Goal: Task Accomplishment & Management: Complete application form

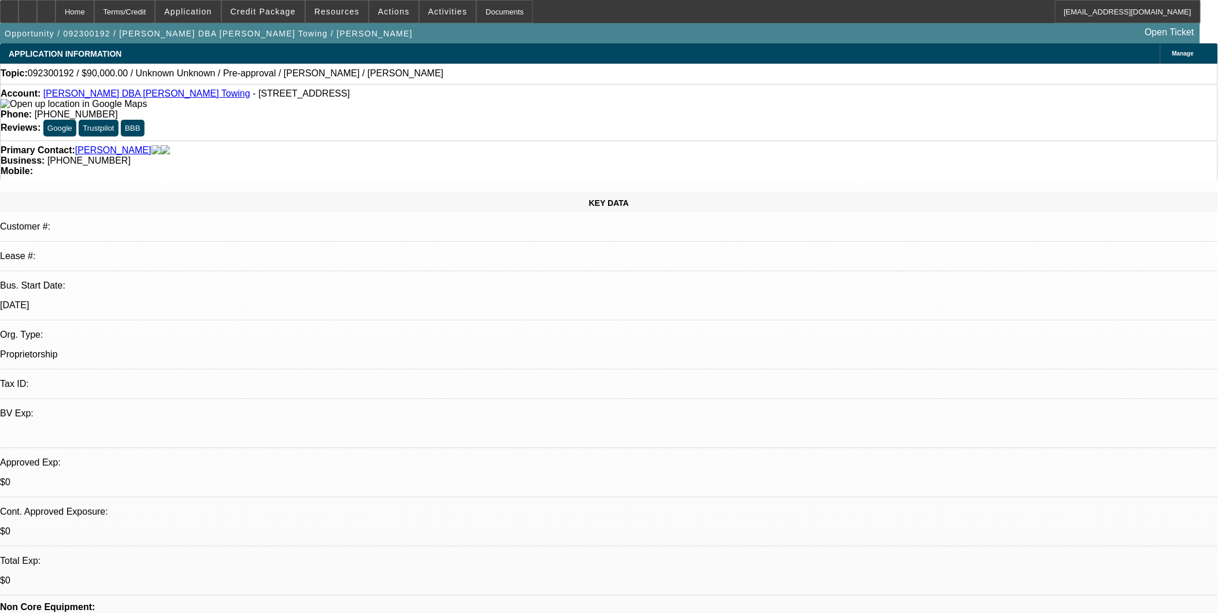
select select "0.1"
select select "2"
select select "0.1"
select select "2"
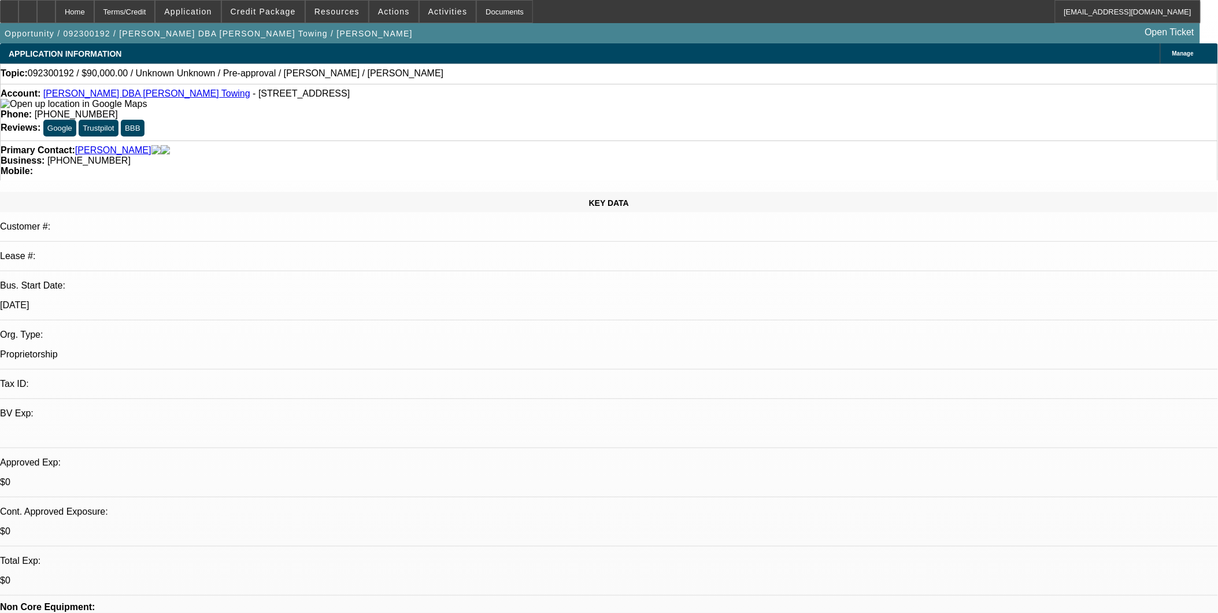
select select "0.1"
select select "2"
select select "0.1"
select select "0"
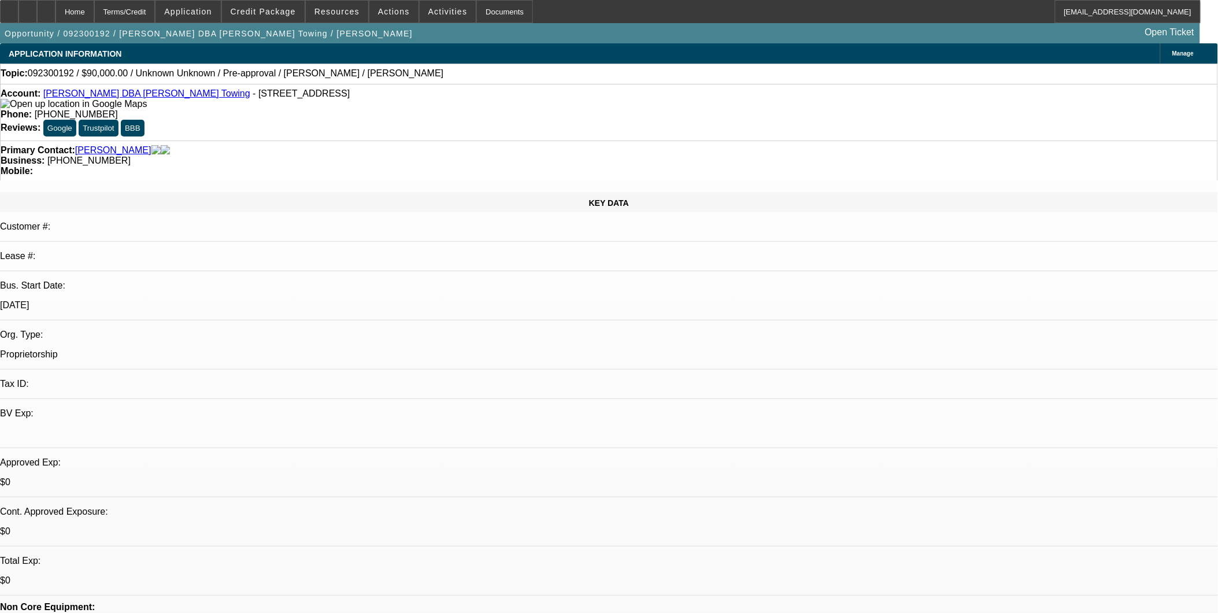
select select "0"
select select "0.1"
select select "1"
select select "2"
select select "4"
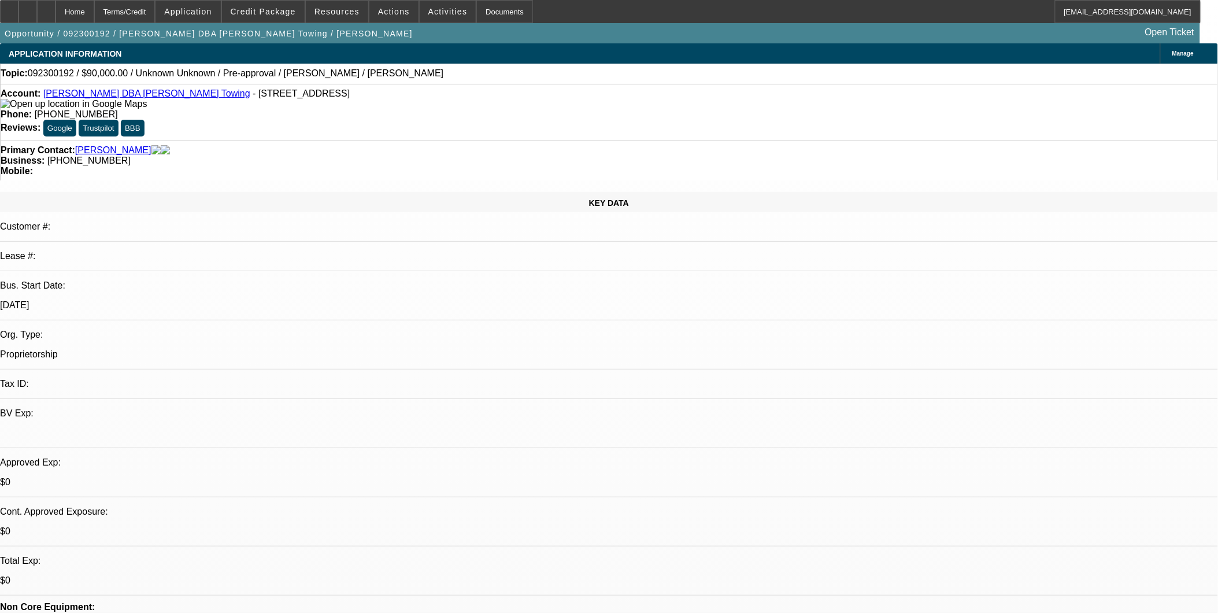
select select "1"
select select "2"
select select "4"
select select "1"
select select "2"
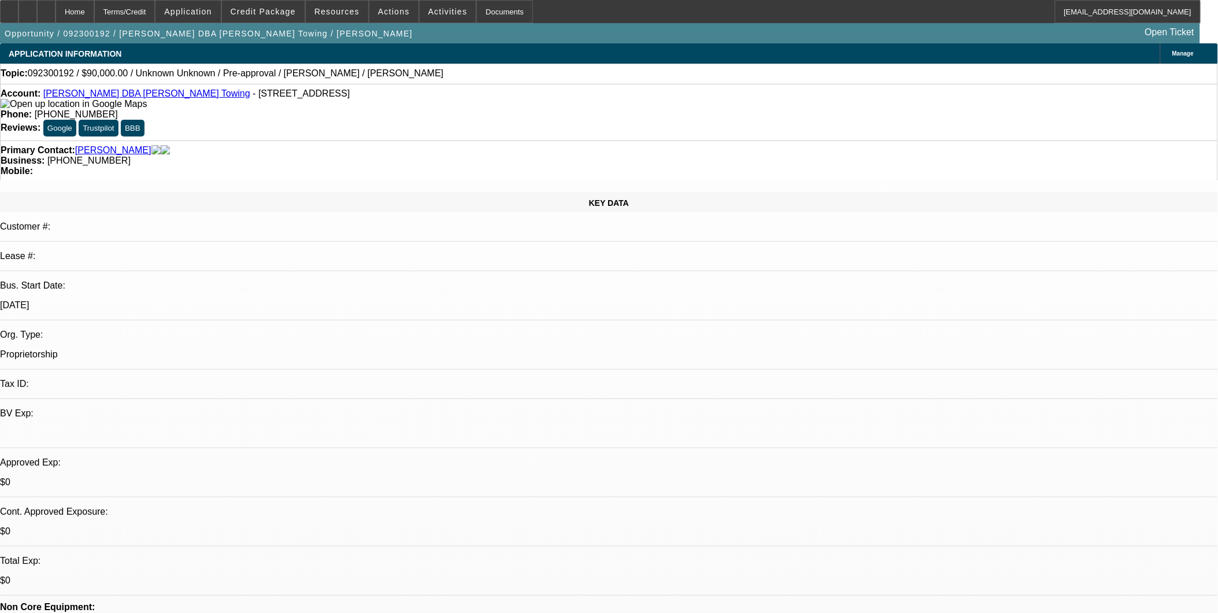
select select "4"
select select "1"
select select "4"
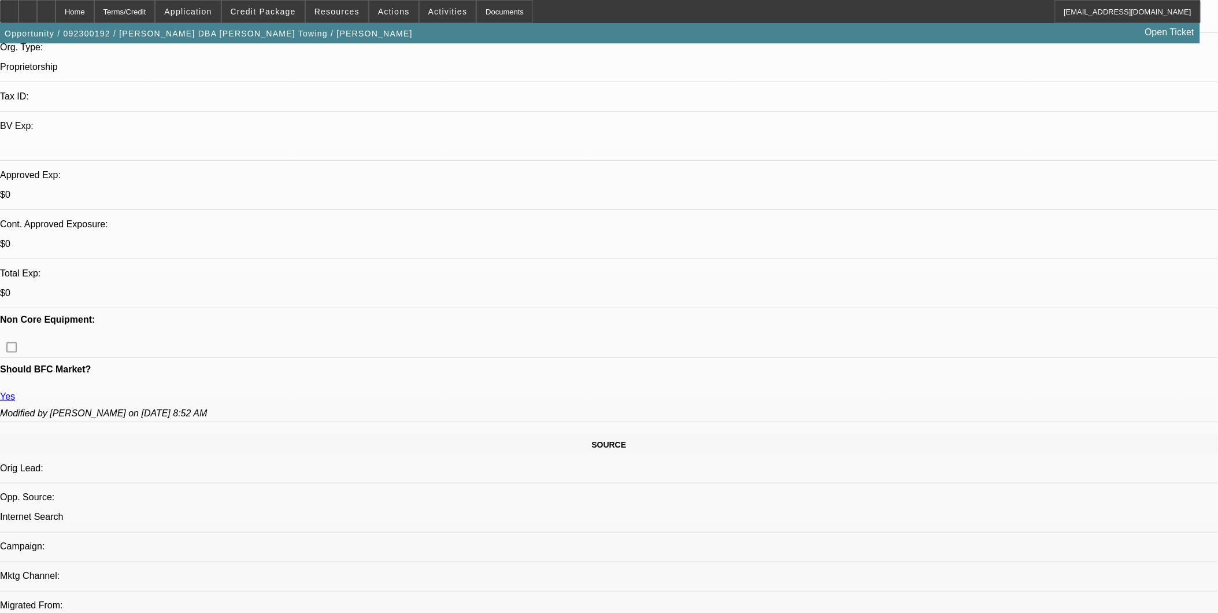
scroll to position [449, 0]
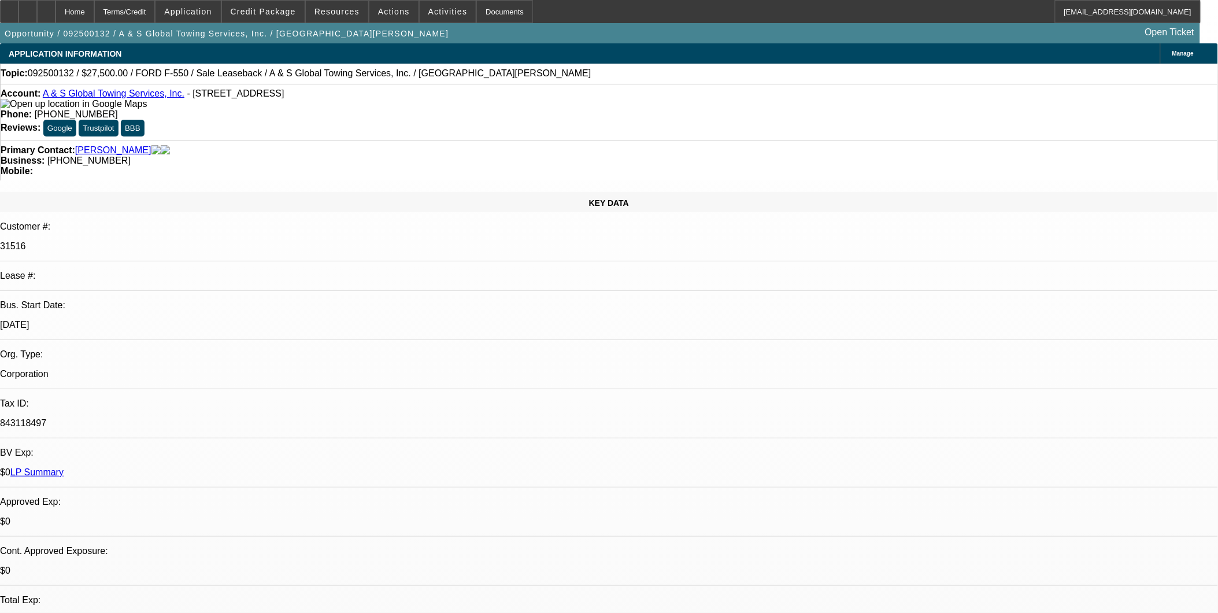
select select "0"
select select "2"
select select "0"
select select "2"
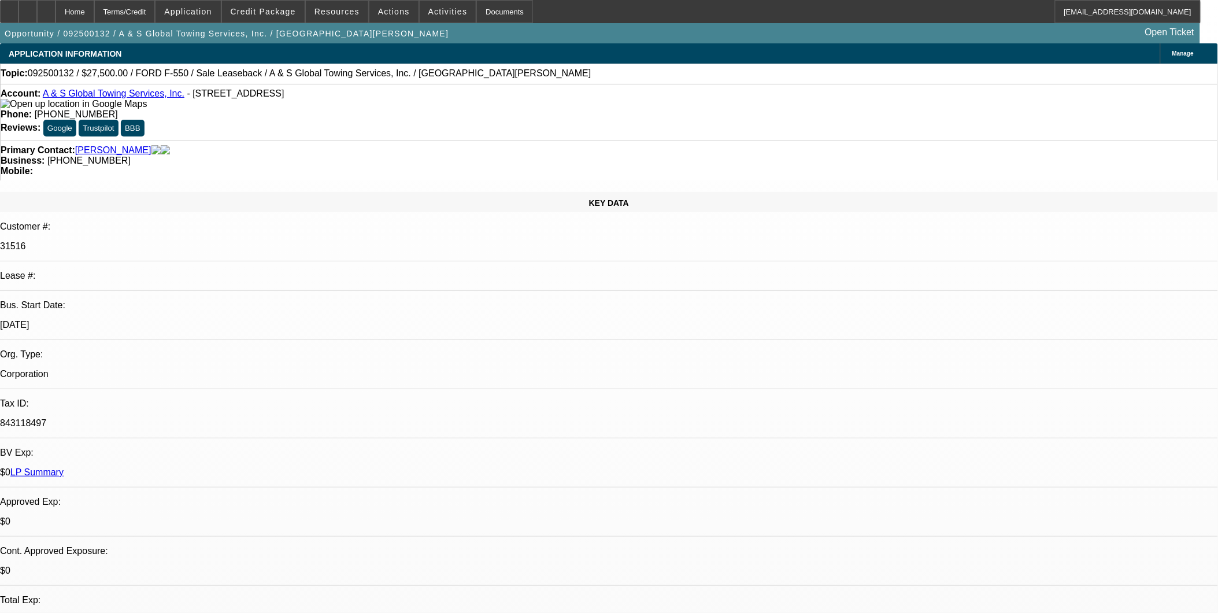
select select "0"
select select "2"
select select "0"
select select "1"
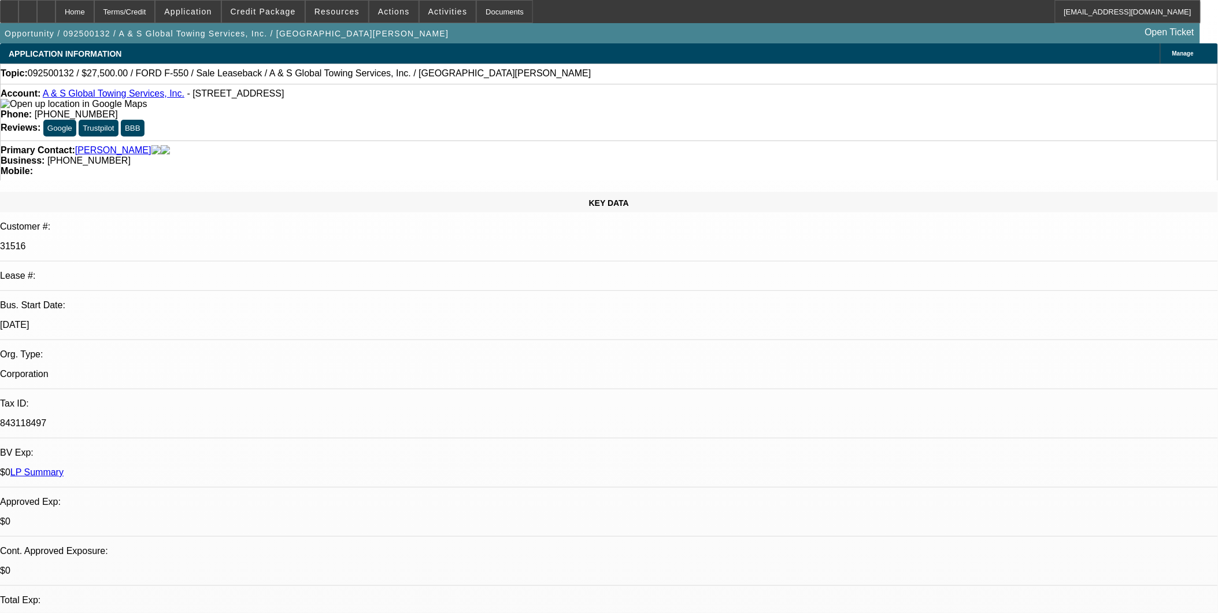
select select "2"
select select "6"
select select "1"
select select "2"
select select "6"
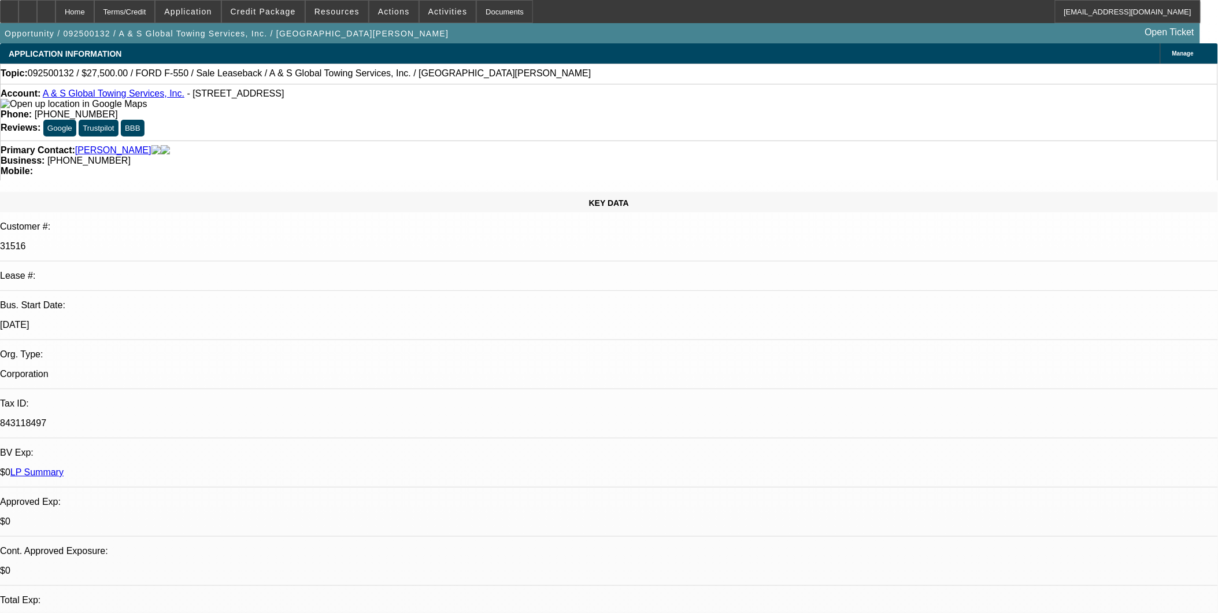
select select "1"
select select "2"
select select "6"
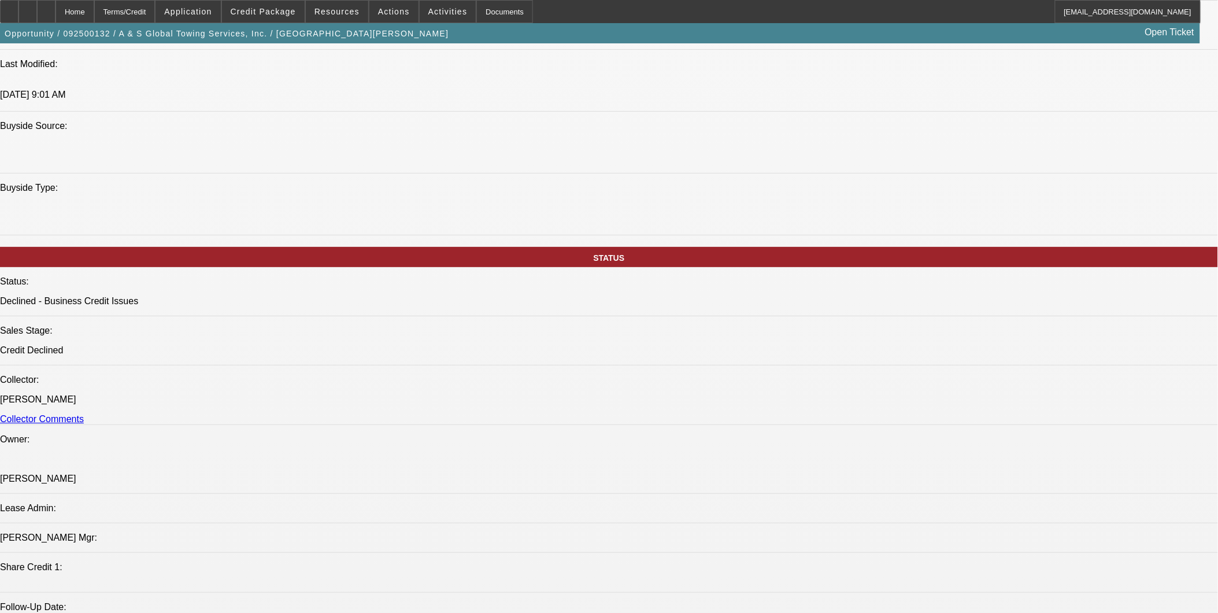
scroll to position [899, 0]
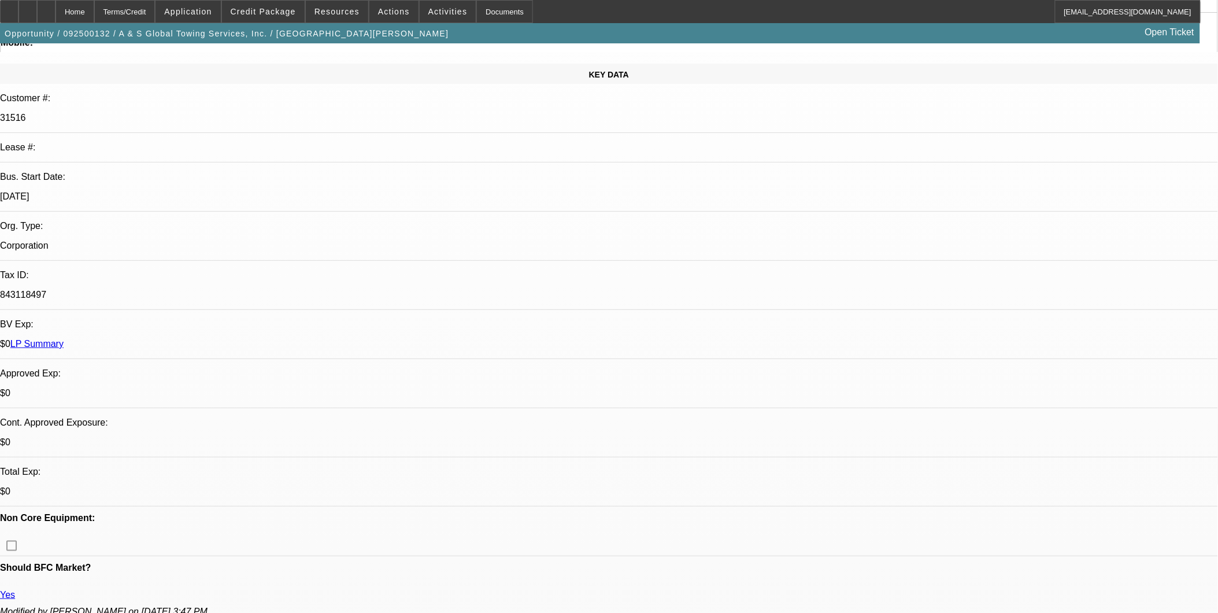
scroll to position [0, 0]
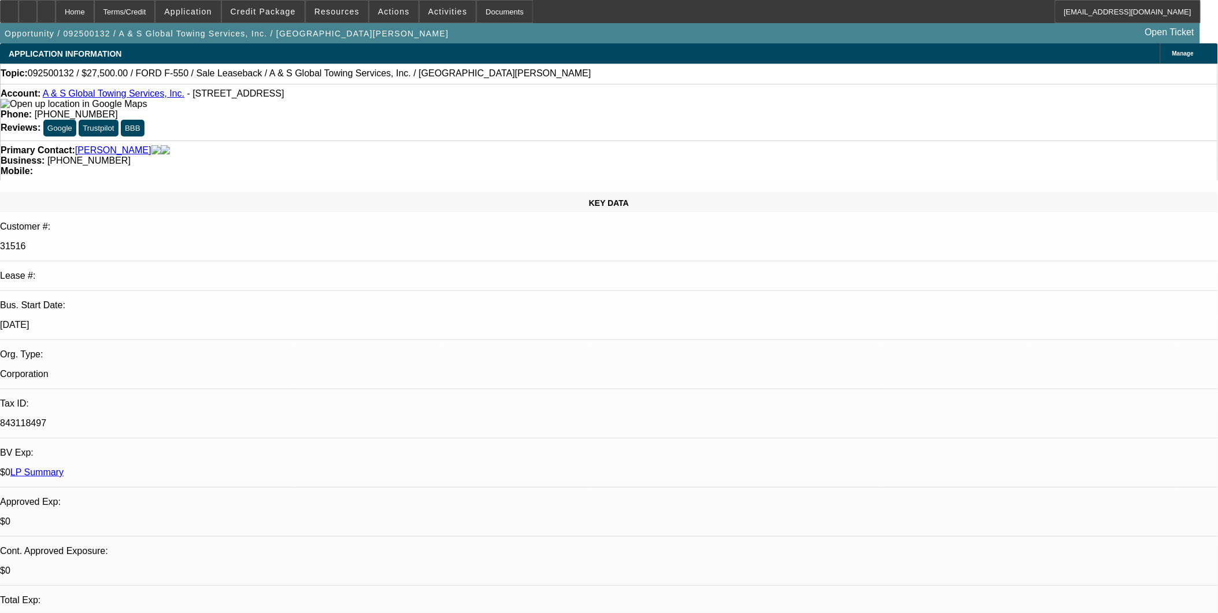
click at [136, 98] on link "A & S Global Towing Services, Inc." at bounding box center [114, 93] width 142 height 10
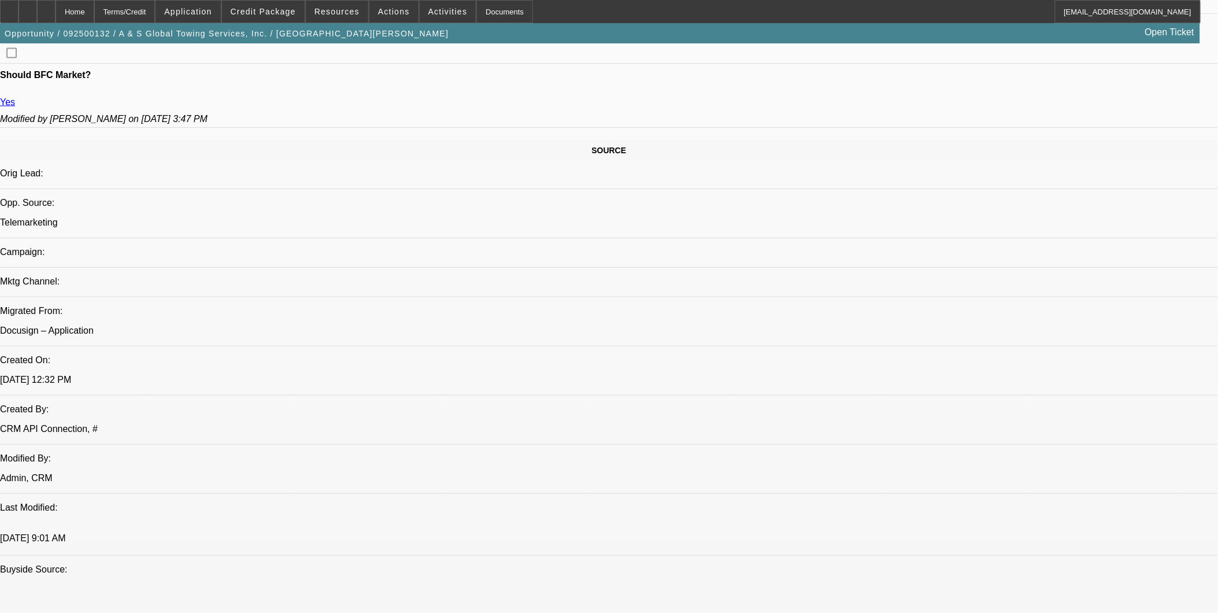
scroll to position [513, 0]
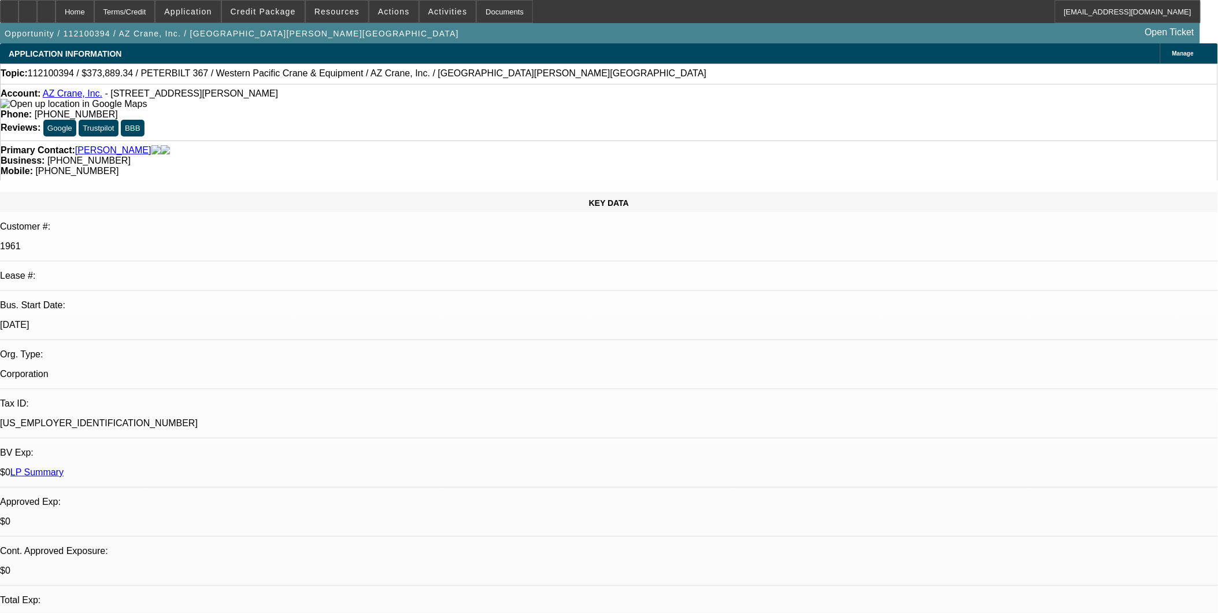
select select "0.2"
select select "0"
select select "0.2"
select select "0"
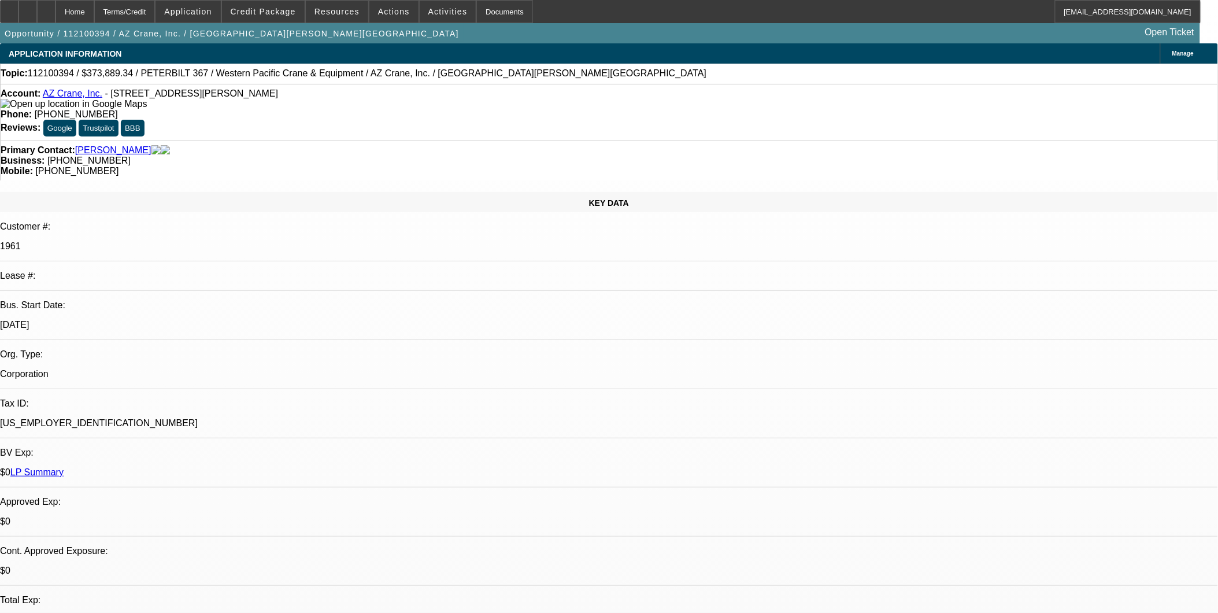
select select "0"
select select "0.2"
select select "0"
select select "0.2"
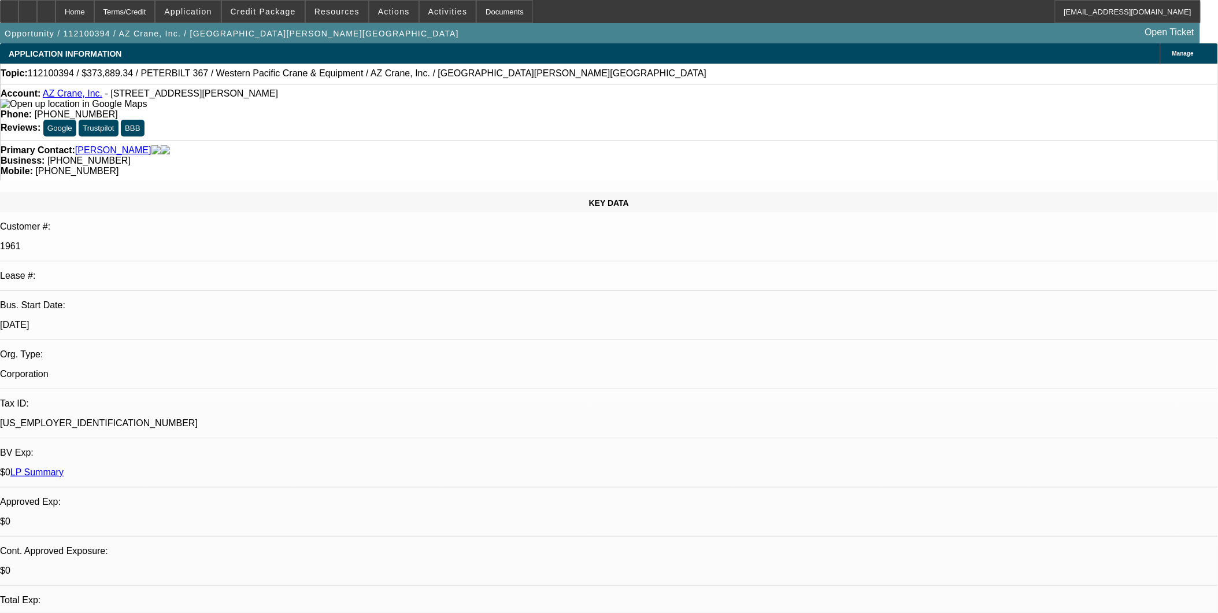
select select "2"
select select "0.2"
select select "1"
select select "2"
select select "6"
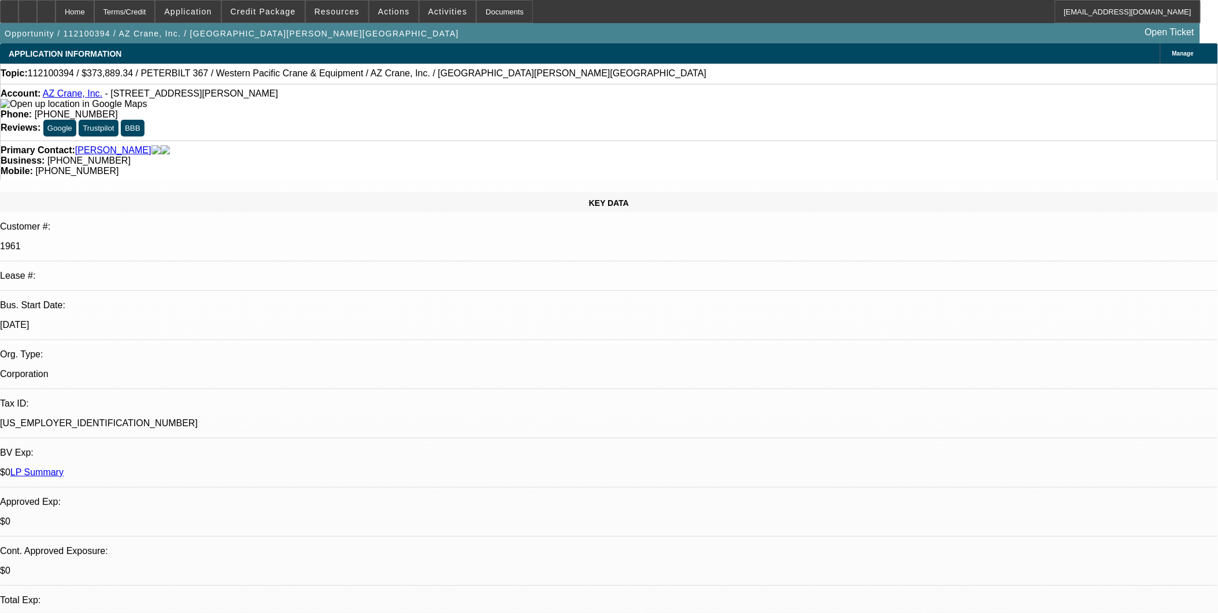
select select "1"
select select "2"
select select "6"
select select "1"
select select "2"
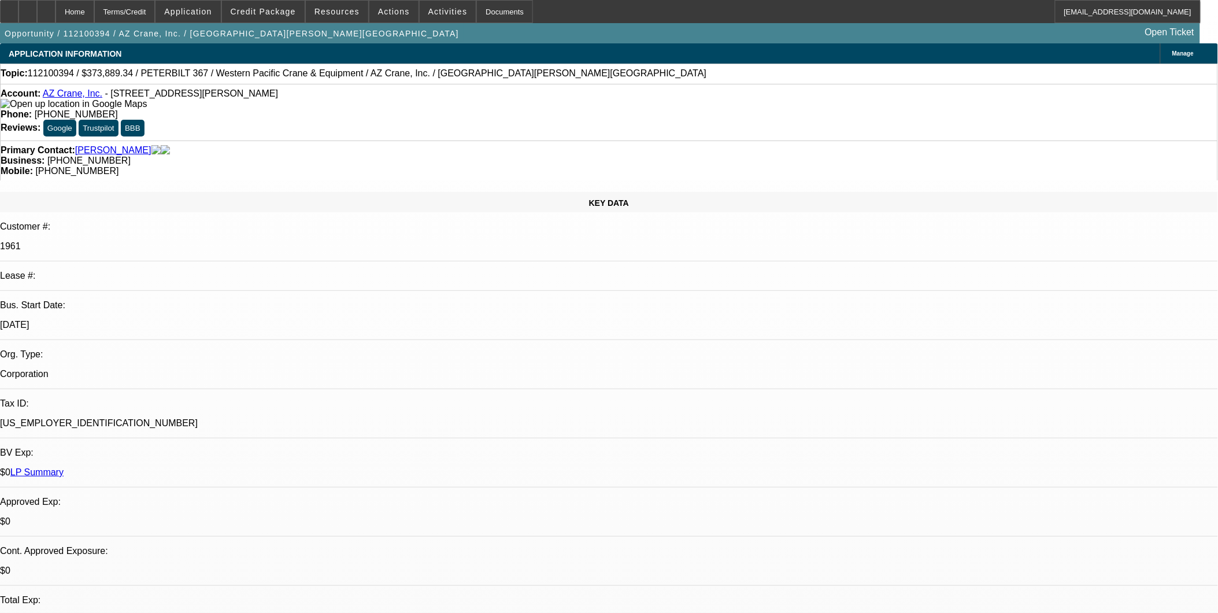
select select "6"
select select "1"
select select "2"
select select "17"
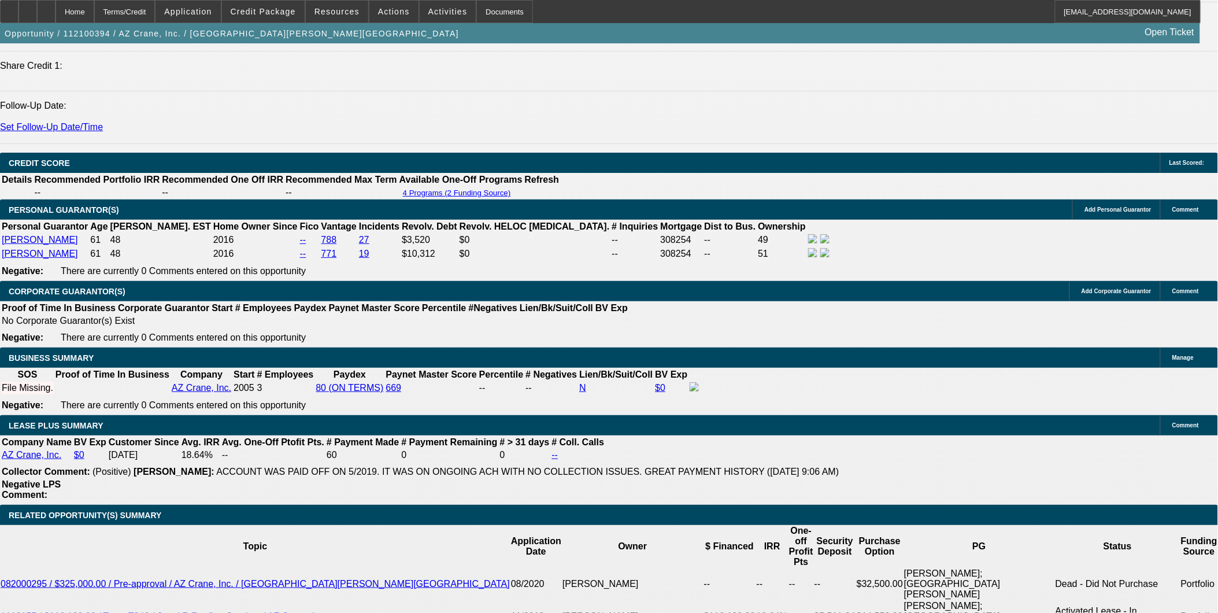
scroll to position [1672, 0]
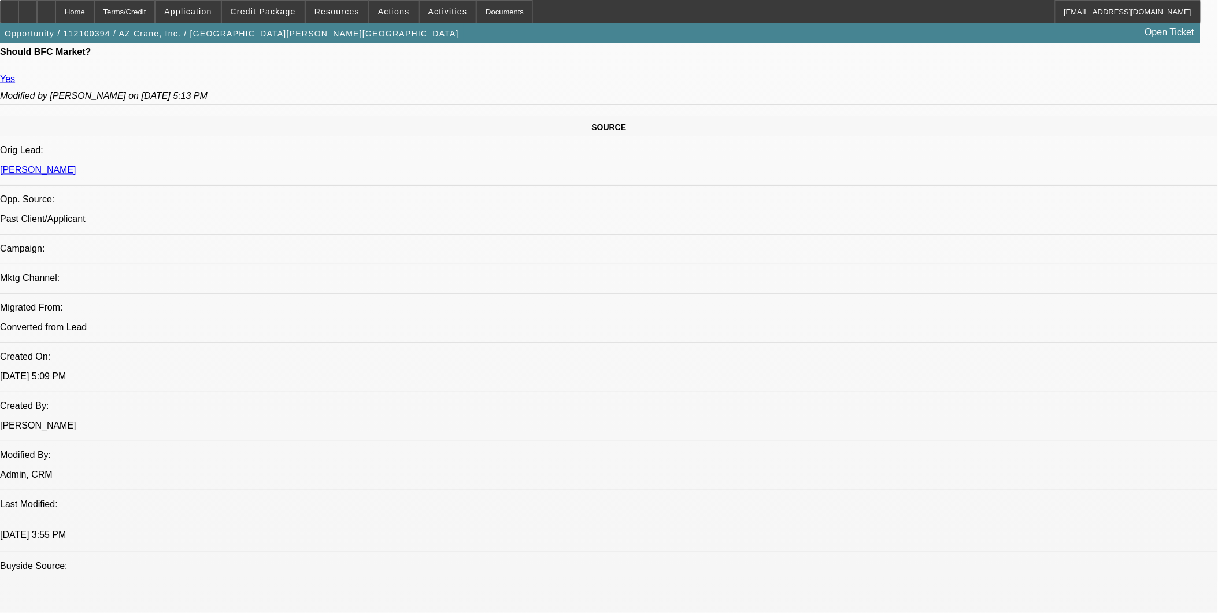
scroll to position [258, 0]
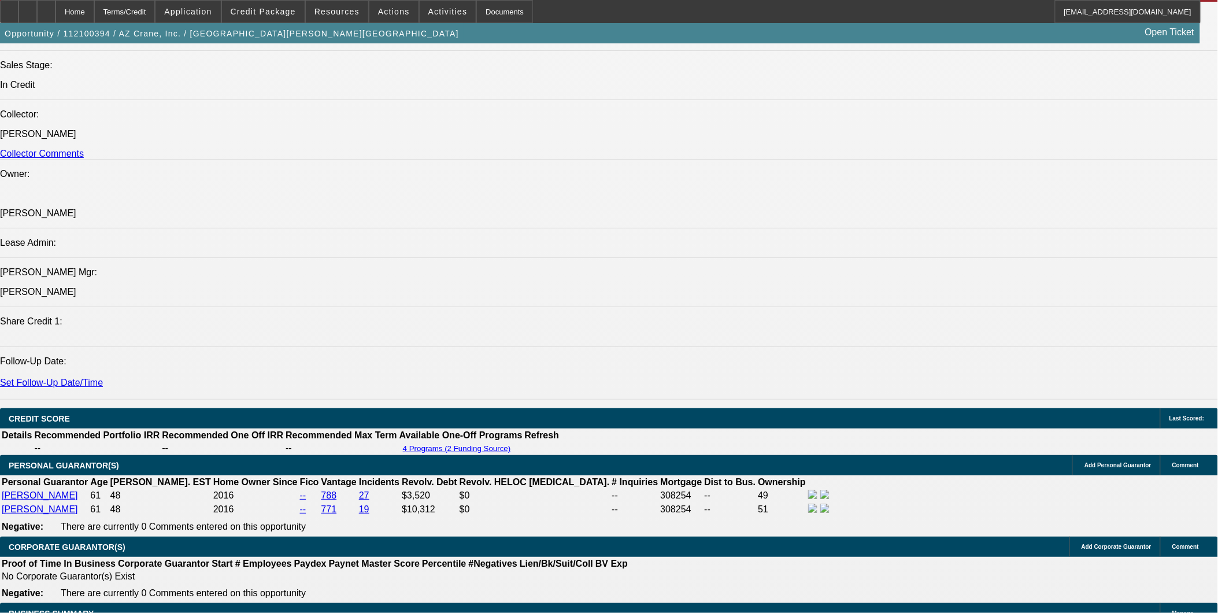
scroll to position [1350, 0]
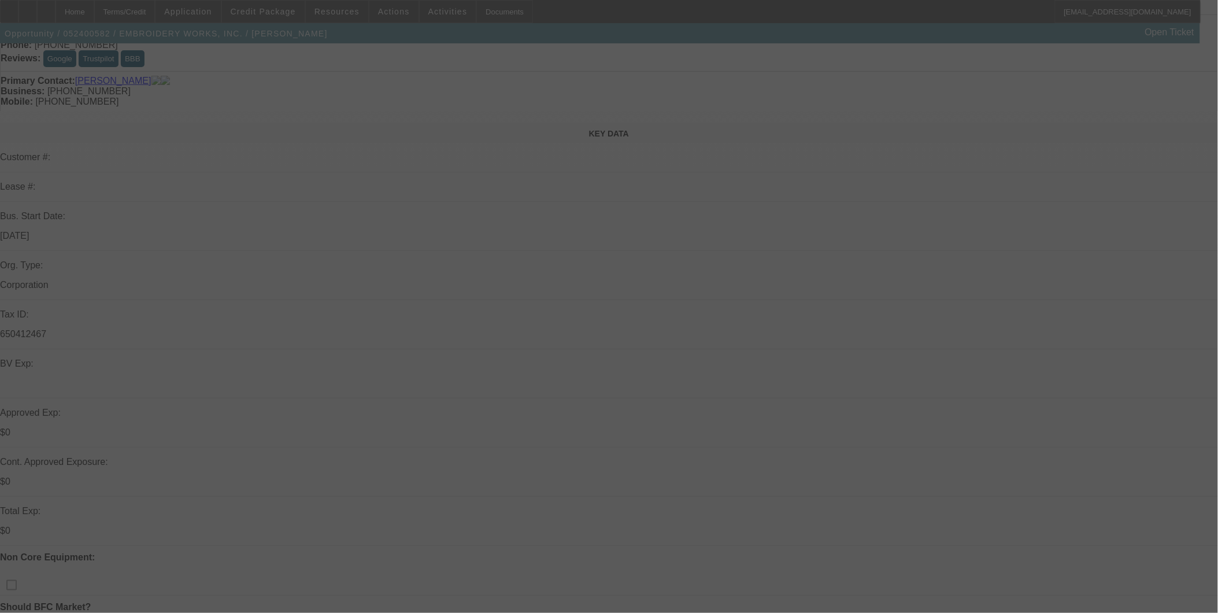
scroll to position [192, 0]
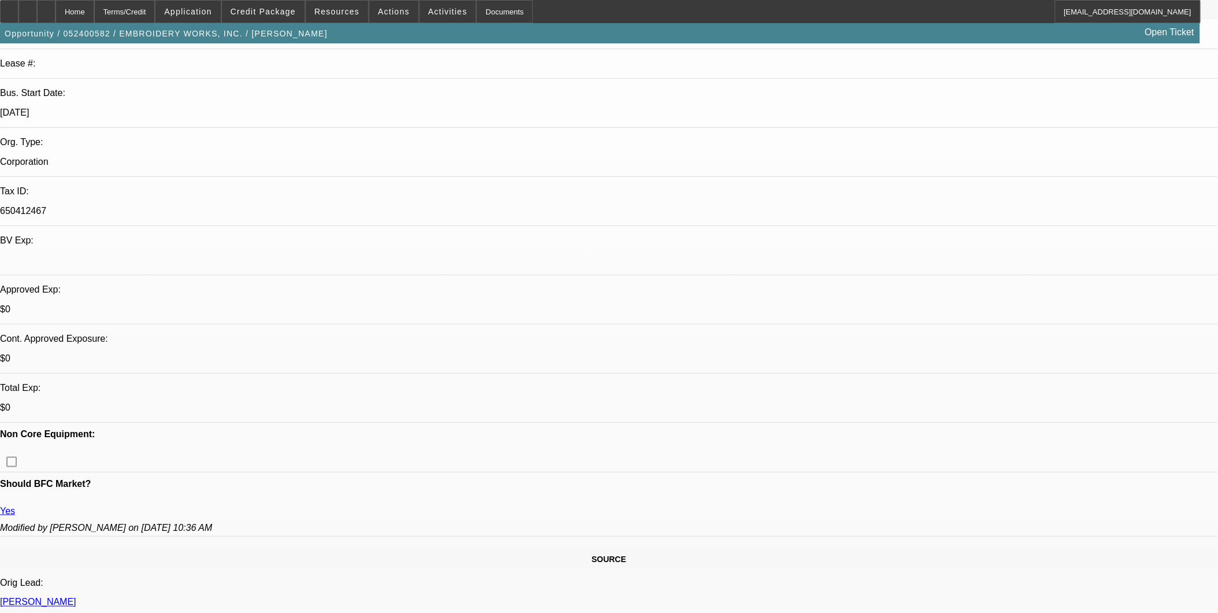
select select "0"
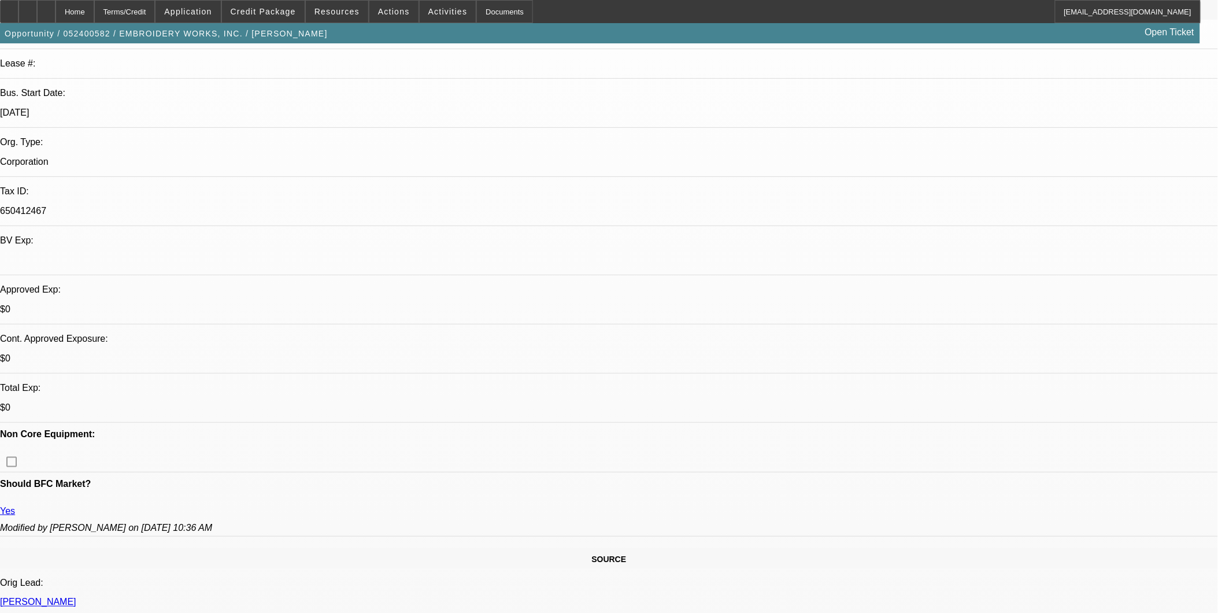
select select "0.1"
select select "0"
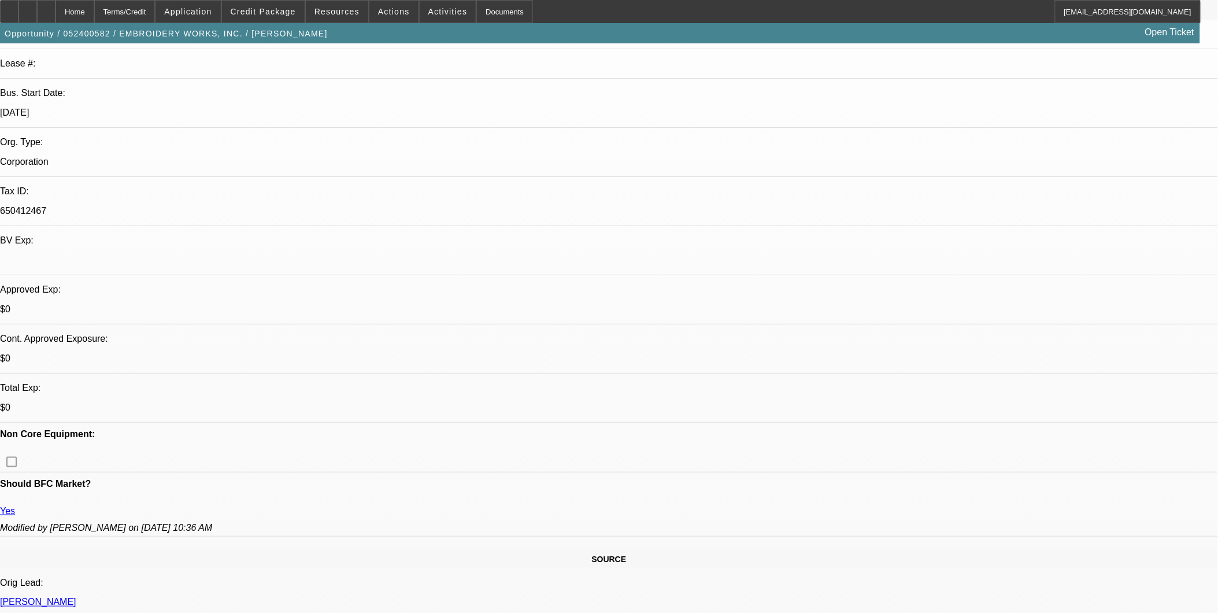
select select "0"
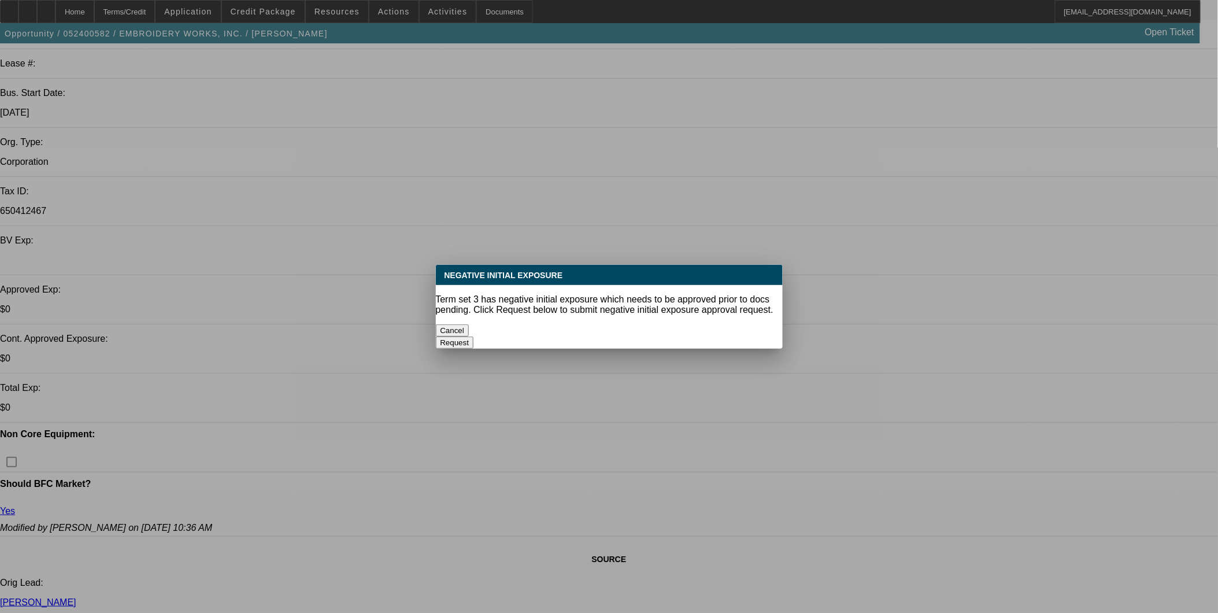
select select "1"
select select "6"
select select "1"
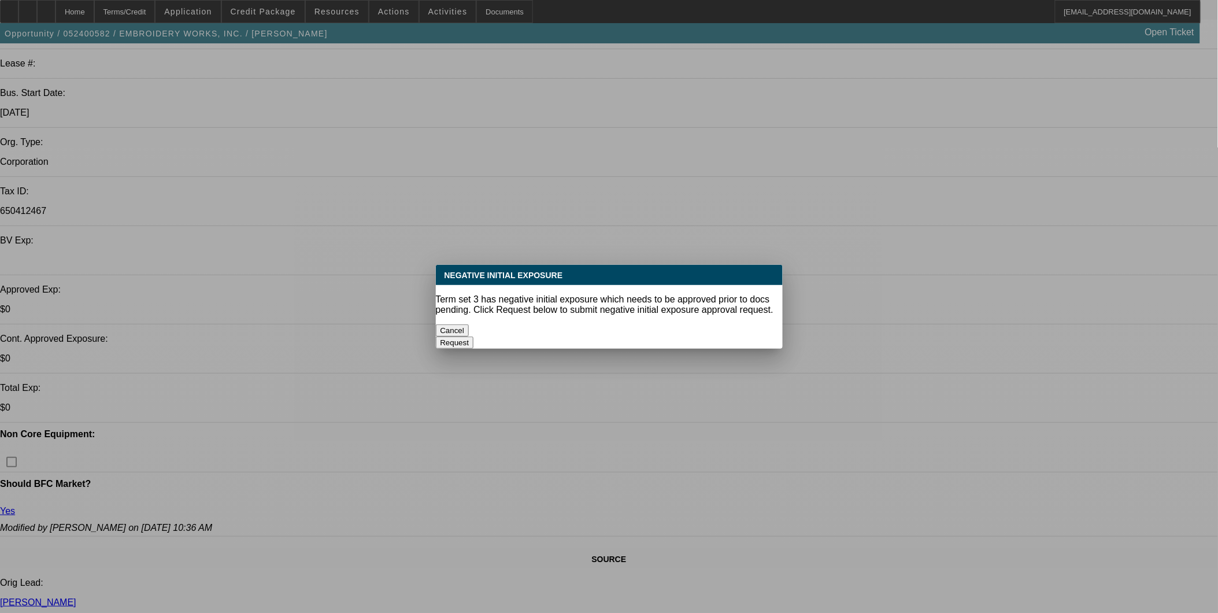
select select "4"
select select "1"
select select "6"
select select "1"
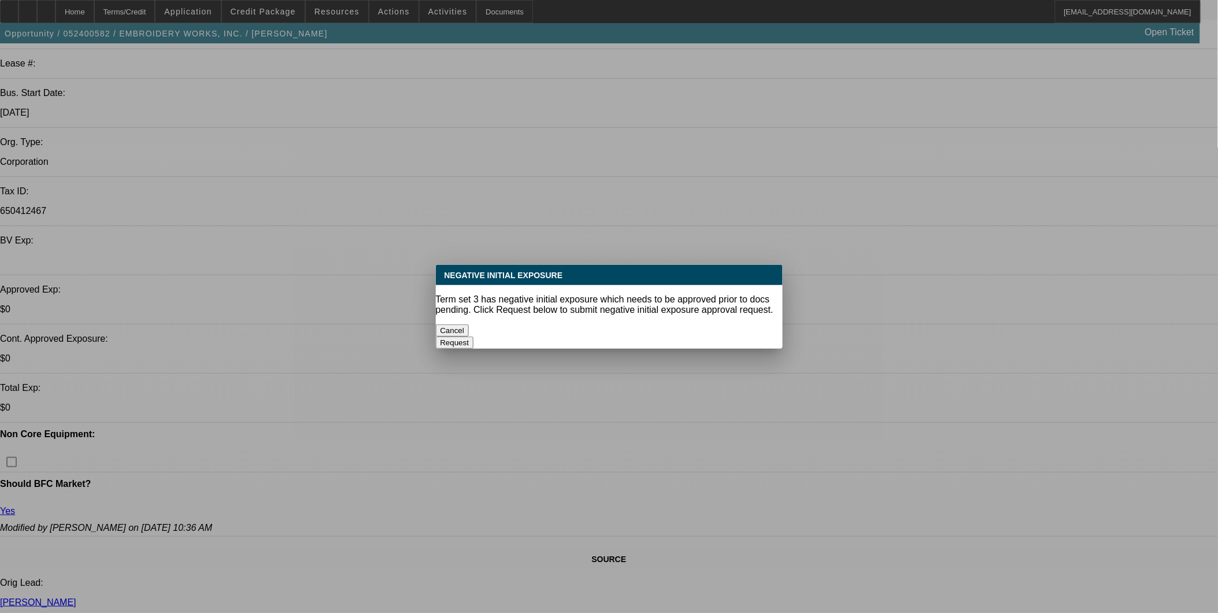
select select "1"
select select "6"
click at [515, 336] on div "Cancel" at bounding box center [609, 330] width 347 height 12
click at [522, 336] on div "Cancel" at bounding box center [609, 330] width 347 height 12
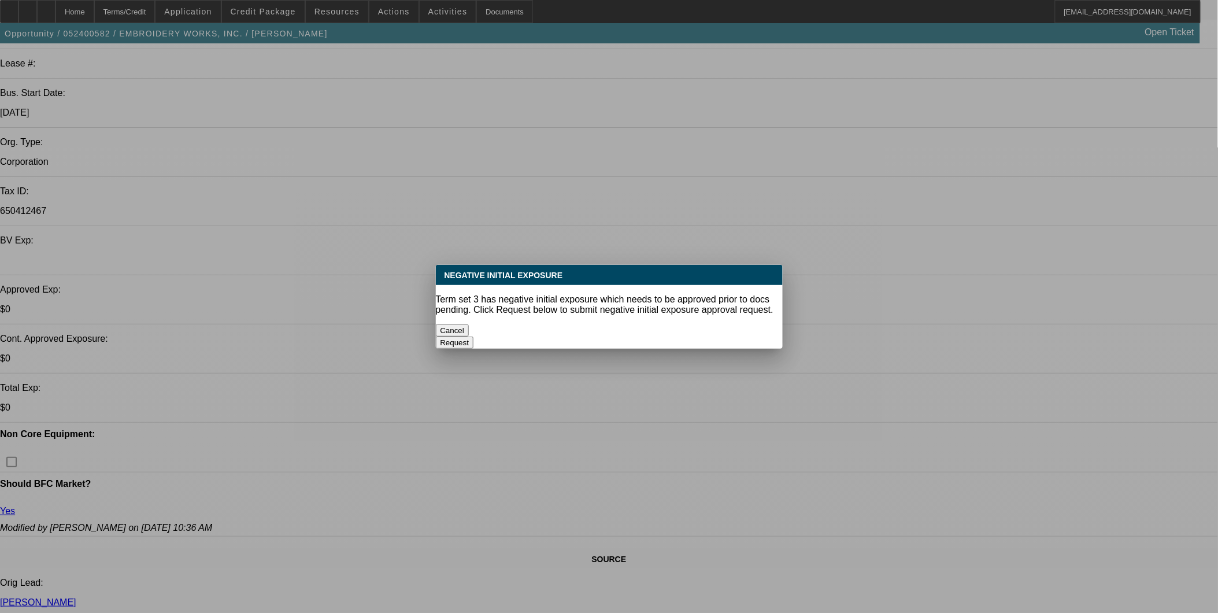
click at [469, 326] on button "Cancel" at bounding box center [453, 330] width 34 height 12
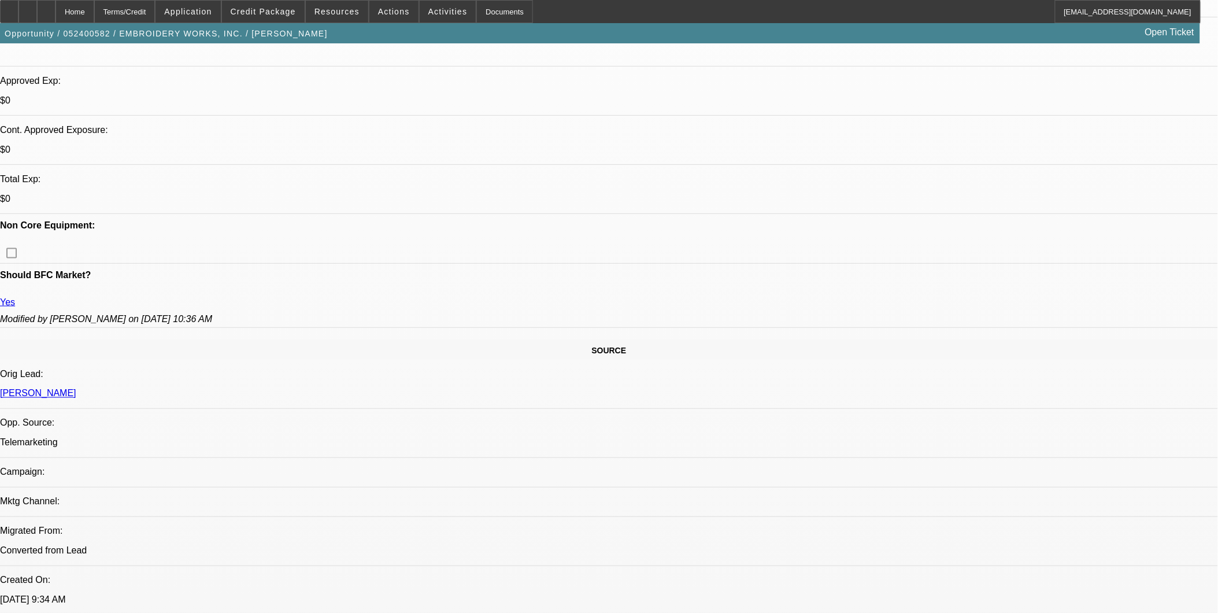
scroll to position [513, 0]
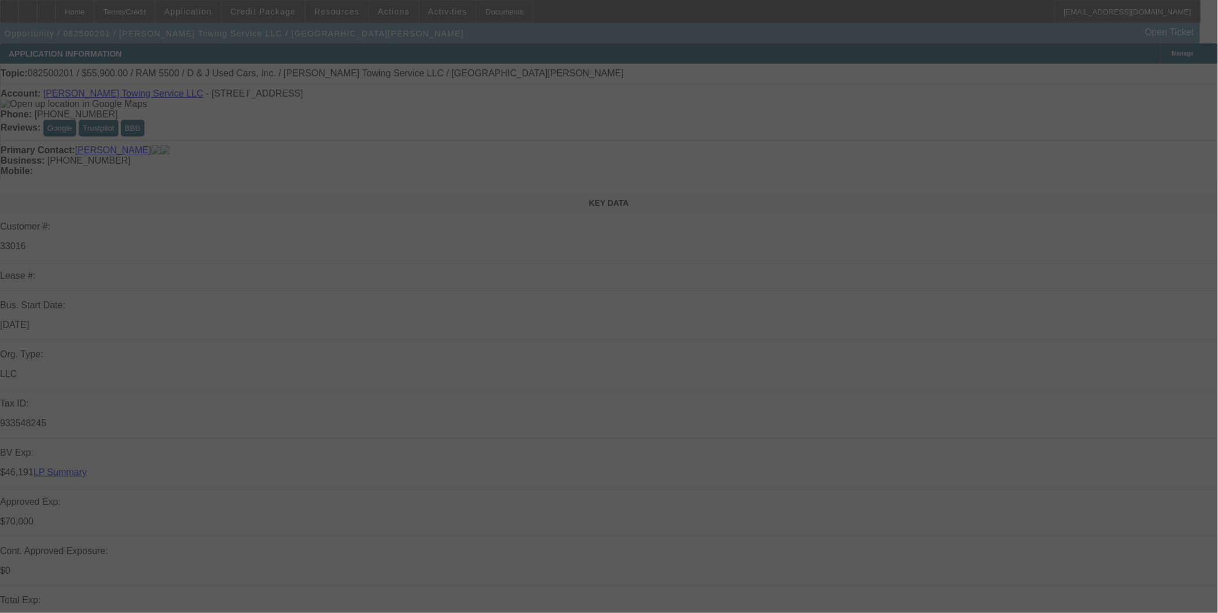
select select "0"
select select "2"
select select "0.1"
select select "2"
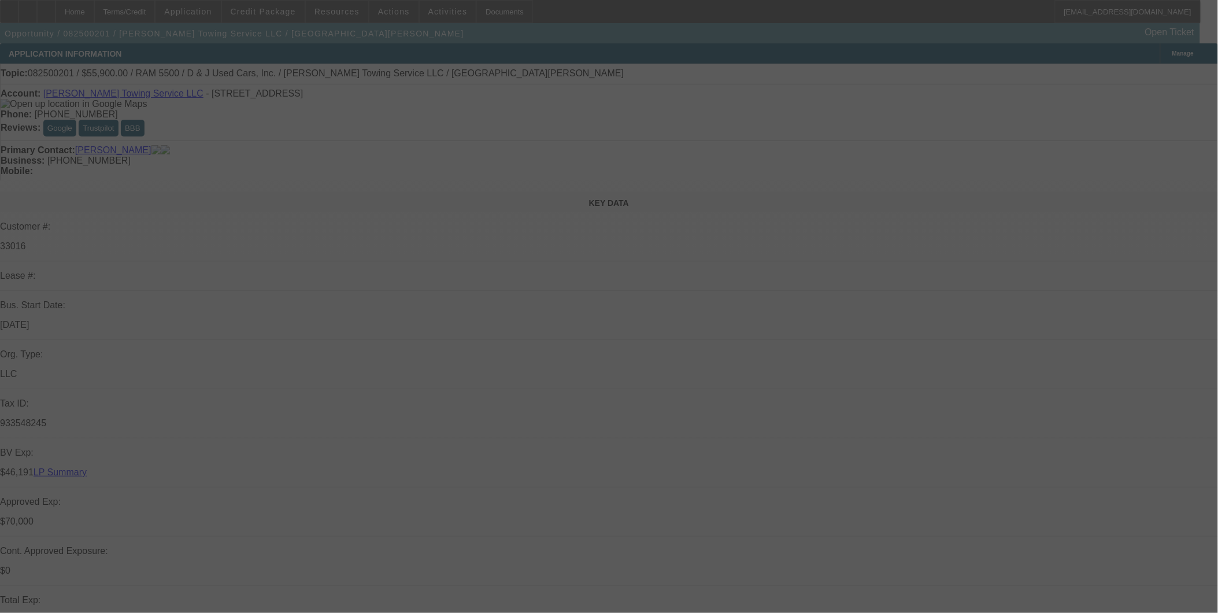
select select "0.1"
select select "0"
select select "2"
select select "0.1"
select select "0"
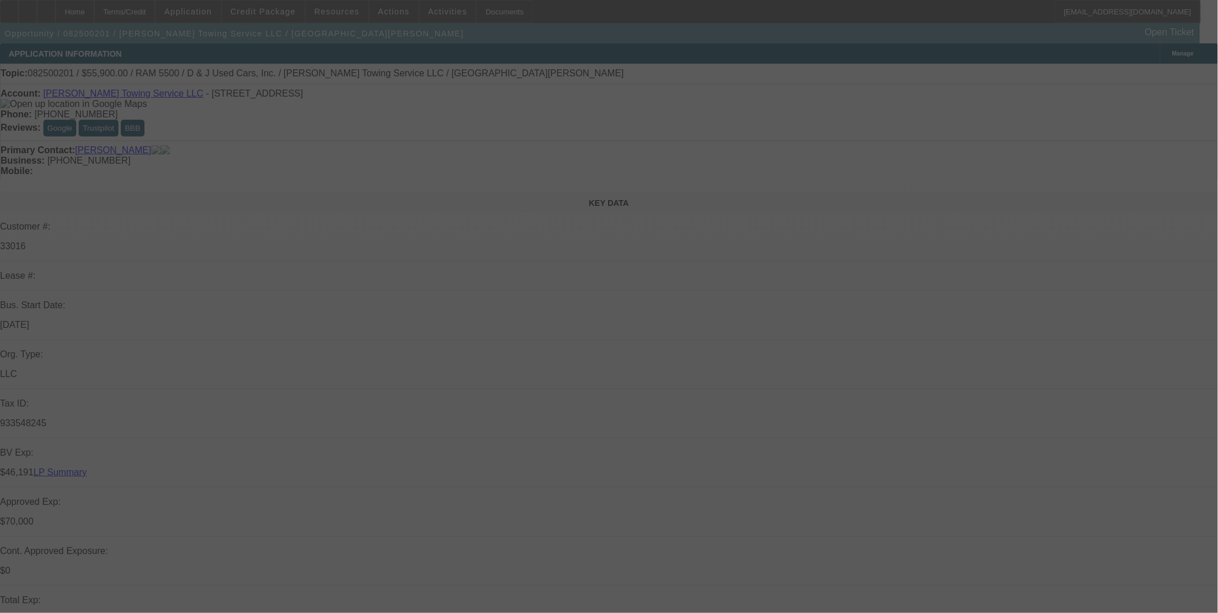
select select "2"
select select "0.1"
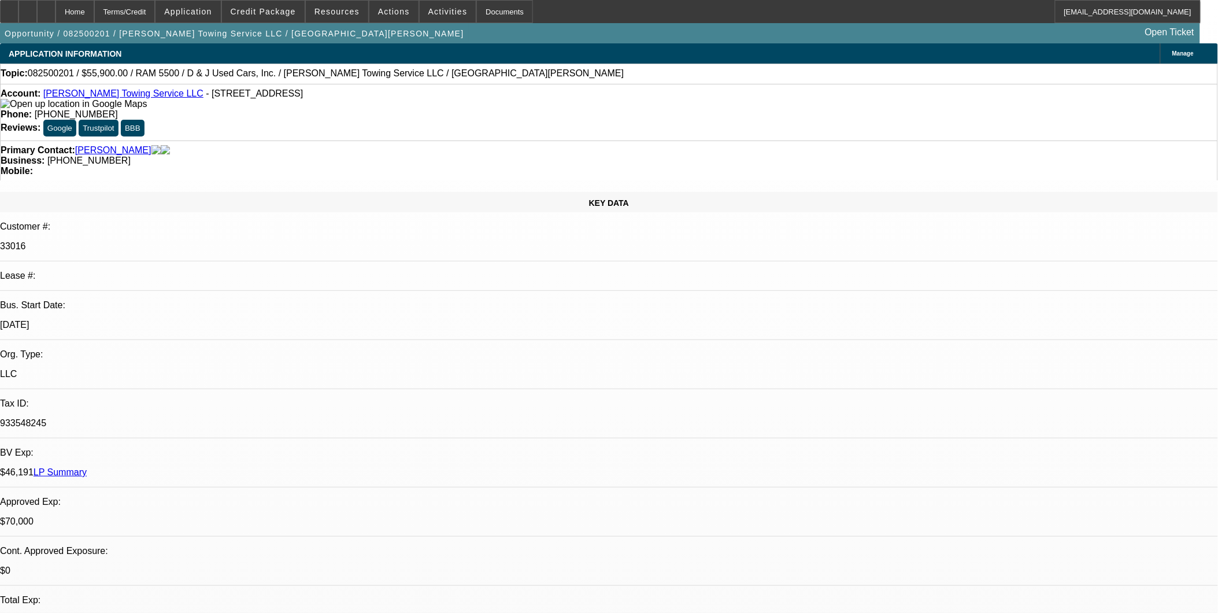
select select "1"
select select "2"
select select "4"
select select "1"
select select "2"
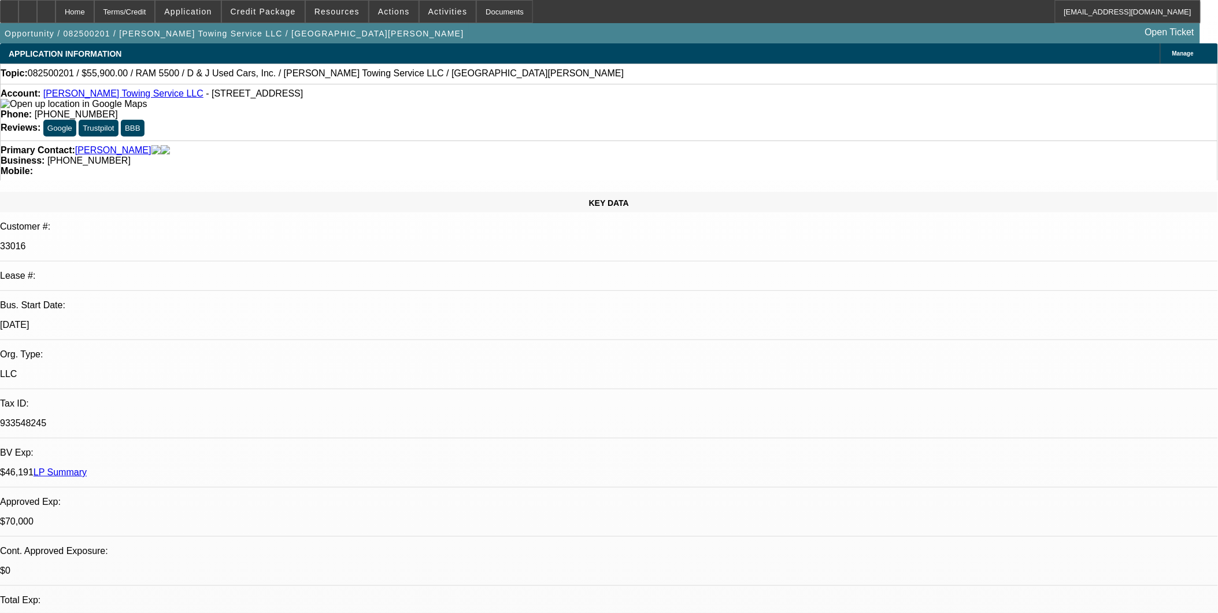
select select "4"
select select "1"
select select "2"
select select "4"
select select "1"
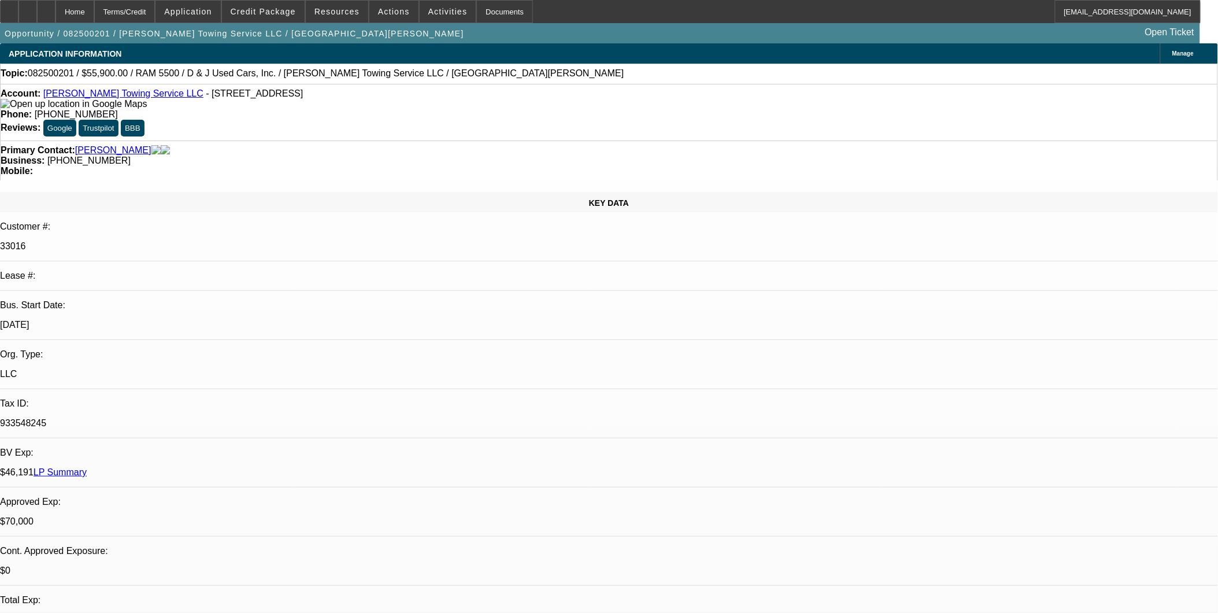
select select "2"
select select "4"
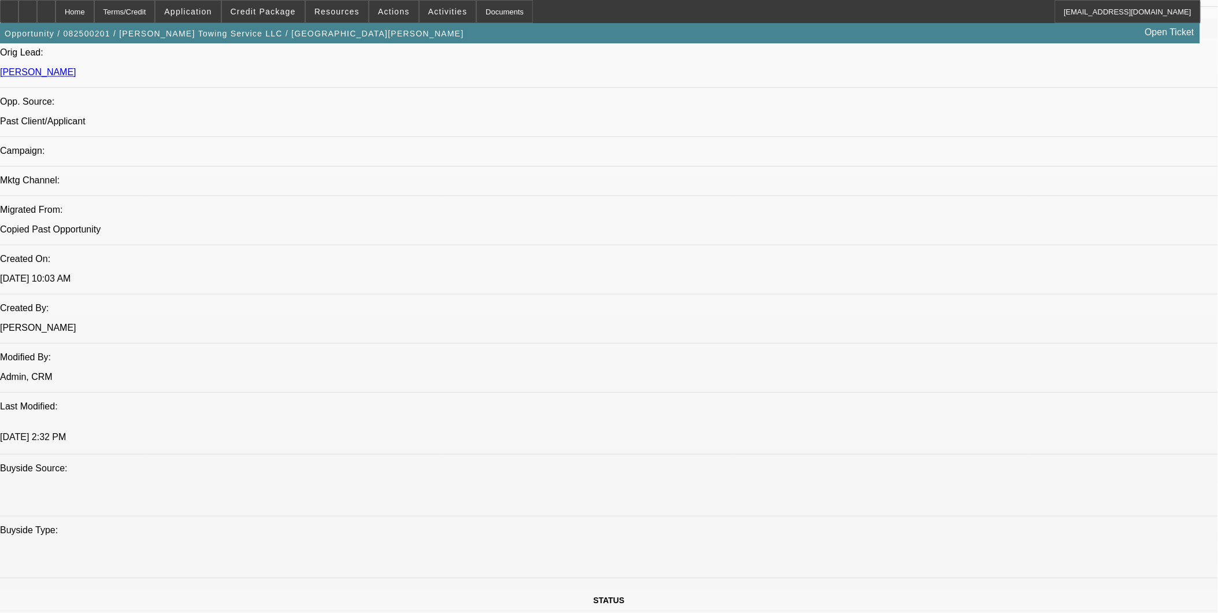
scroll to position [902, 0]
